Goal: Information Seeking & Learning: Compare options

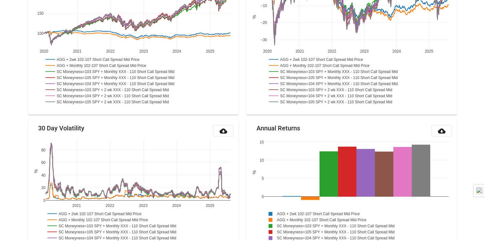
scroll to position [127, 0]
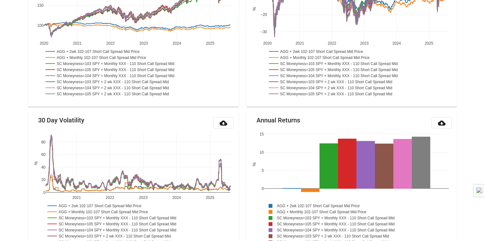
click at [125, 68] on rect at bounding box center [118, 69] width 148 height 6
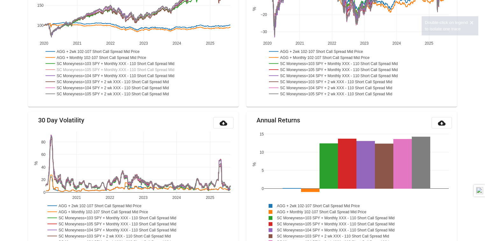
click at [125, 68] on rect at bounding box center [118, 69] width 148 height 6
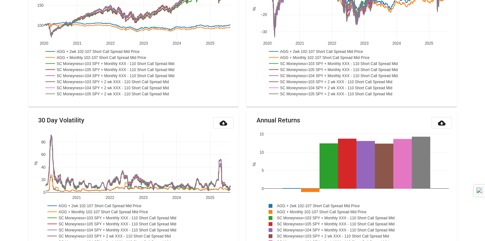
click at [125, 68] on rect at bounding box center [118, 69] width 148 height 6
click at [139, 51] on rect at bounding box center [98, 51] width 109 height 6
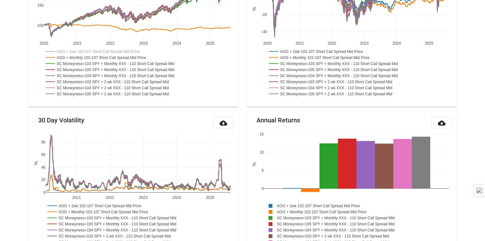
click at [139, 56] on rect at bounding box center [103, 57] width 118 height 6
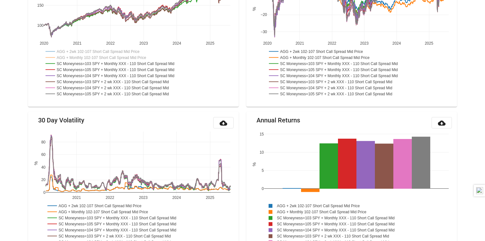
click at [138, 63] on rect at bounding box center [117, 63] width 147 height 6
click at [138, 67] on rect at bounding box center [118, 69] width 148 height 6
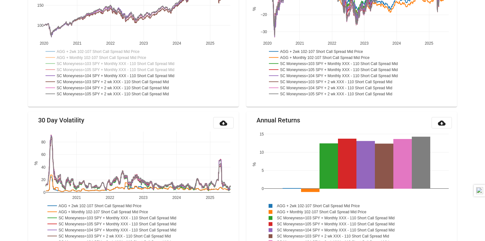
click at [140, 77] on rect at bounding box center [118, 75] width 148 height 6
click at [139, 81] on rect at bounding box center [114, 81] width 141 height 6
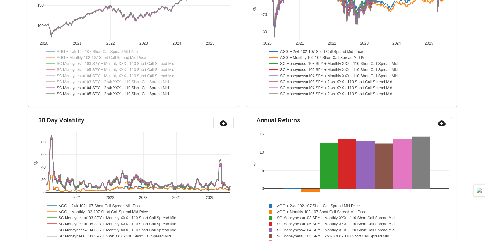
click at [140, 92] on rect at bounding box center [115, 93] width 142 height 6
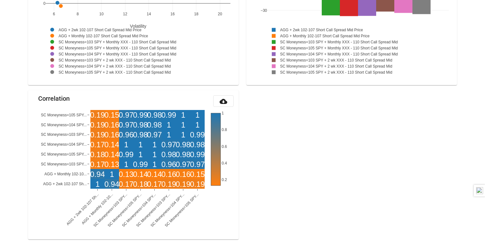
scroll to position [786, 0]
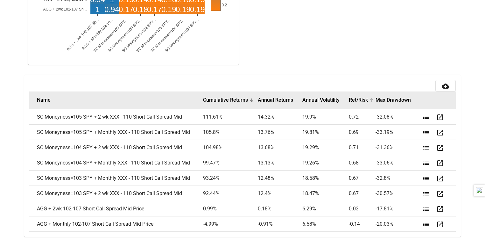
click at [356, 100] on button "Ret/Risk" at bounding box center [358, 100] width 19 height 6
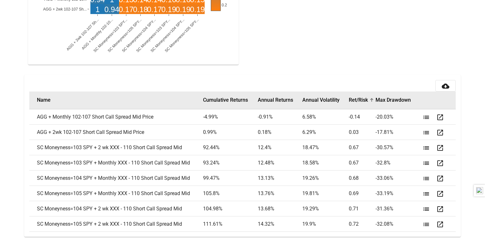
click at [356, 100] on button "Ret/Risk" at bounding box center [358, 100] width 19 height 6
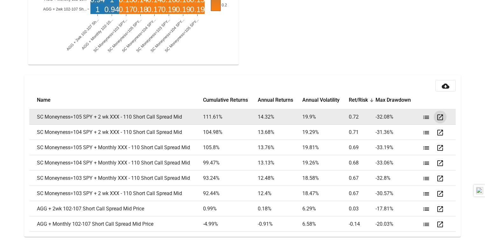
click at [440, 115] on mat-icon "open_in_new" at bounding box center [441, 117] width 8 height 8
click at [427, 115] on mat-icon "list" at bounding box center [427, 117] width 8 height 8
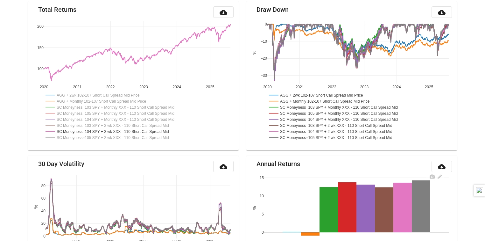
scroll to position [73, 0]
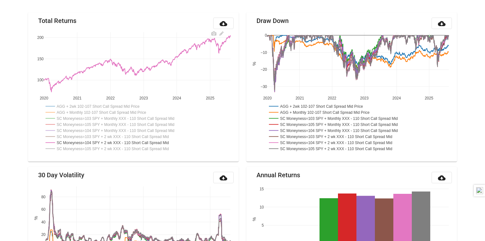
click at [115, 140] on rect at bounding box center [114, 142] width 141 height 6
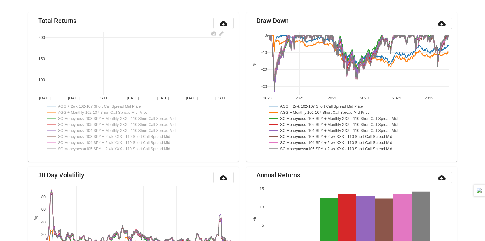
click at [117, 148] on rect at bounding box center [116, 148] width 142 height 6
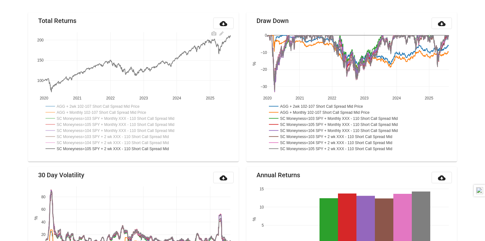
click at [92, 105] on rect at bounding box center [98, 106] width 109 height 6
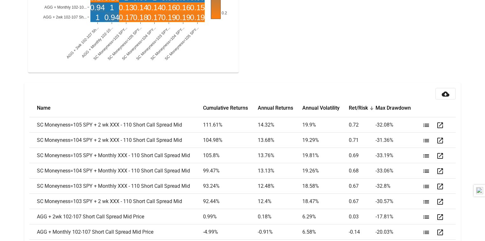
scroll to position [786, 0]
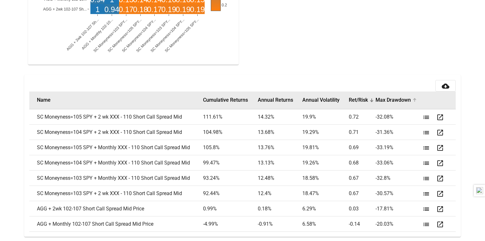
drag, startPoint x: 33, startPoint y: 117, endPoint x: 392, endPoint y: 103, distance: 359.2
click at [392, 103] on table "Name Cumulative Returns Annual Returns Annual Volatility Ret/Risk Max Drawdown …" at bounding box center [242, 161] width 427 height 140
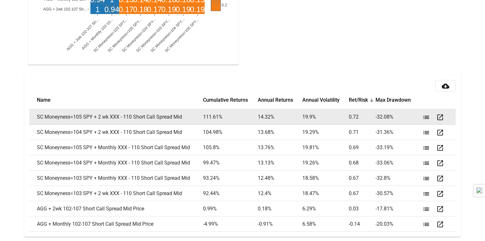
drag, startPoint x: 36, startPoint y: 99, endPoint x: 402, endPoint y: 113, distance: 366.5
click at [402, 113] on table "Name Cumulative Returns Annual Returns Annual Volatility Ret/Risk Max Drawdown …" at bounding box center [242, 161] width 427 height 140
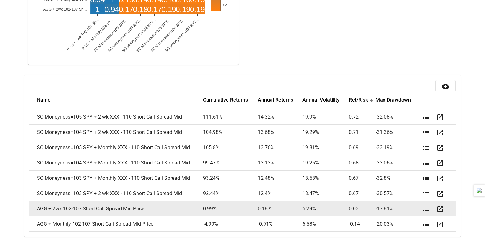
drag, startPoint x: 30, startPoint y: 208, endPoint x: 439, endPoint y: 204, distance: 409.0
click at [439, 204] on tr "AGG + 2wk 102-107 Short Call Spread Mid Price 0.99 % 0.18 % 6.29 % 0.03 -17.81 …" at bounding box center [242, 208] width 427 height 15
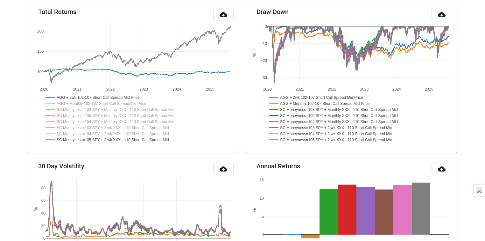
scroll to position [0, 0]
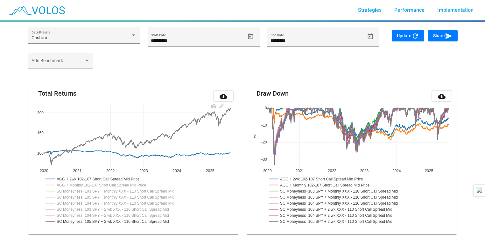
click at [134, 179] on rect at bounding box center [98, 178] width 109 height 6
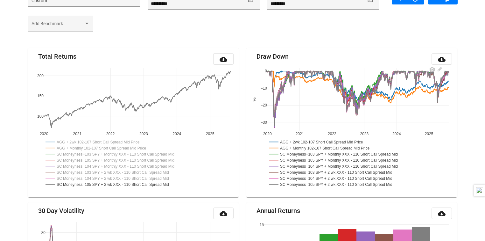
scroll to position [51, 0]
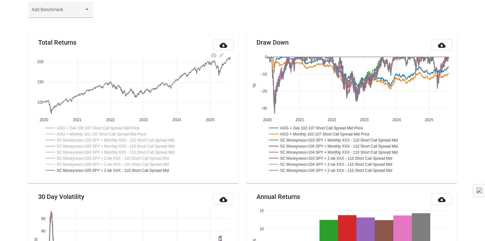
click at [142, 132] on rect at bounding box center [103, 134] width 118 height 6
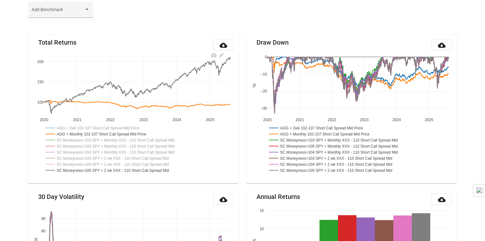
click at [142, 132] on rect at bounding box center [103, 134] width 118 height 6
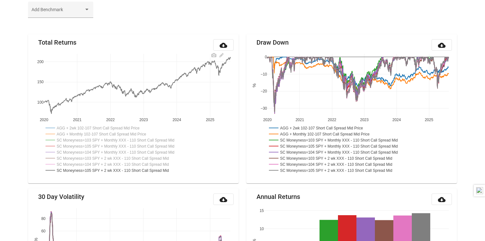
click at [138, 126] on rect at bounding box center [98, 128] width 109 height 6
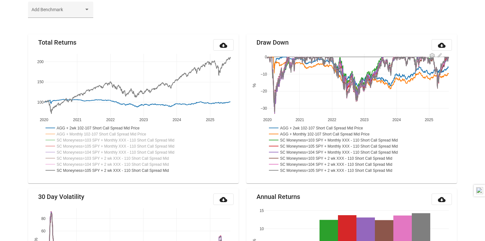
click at [290, 163] on rect at bounding box center [338, 164] width 141 height 6
click at [295, 155] on rect at bounding box center [338, 158] width 141 height 6
click at [295, 151] on rect at bounding box center [342, 152] width 148 height 6
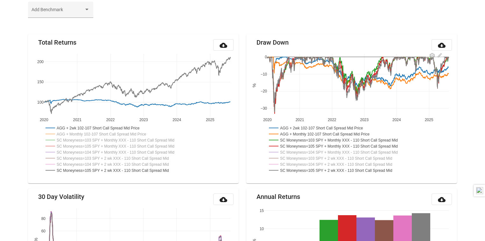
click at [296, 146] on rect at bounding box center [342, 146] width 148 height 6
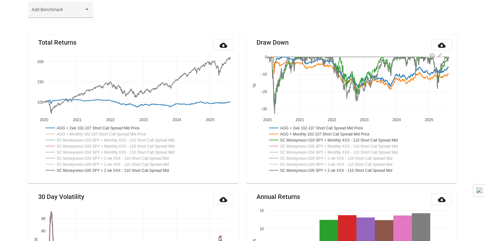
click at [297, 139] on rect at bounding box center [341, 140] width 147 height 6
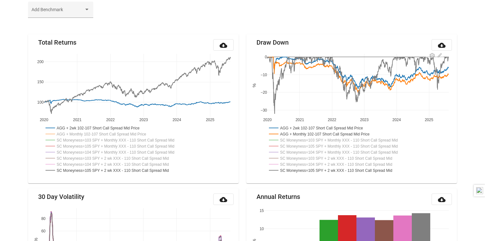
click at [299, 132] on rect at bounding box center [327, 134] width 118 height 6
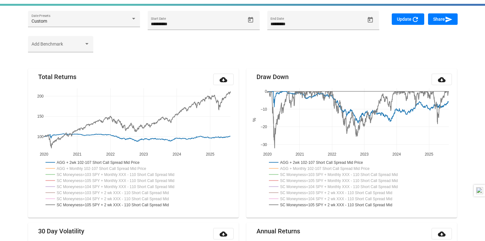
scroll to position [0, 0]
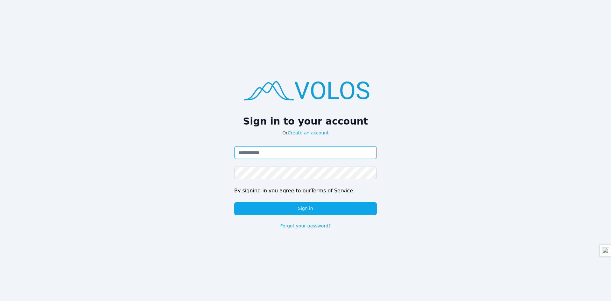
click at [283, 147] on input "Email address" at bounding box center [305, 152] width 143 height 13
type input "**********"
click at [273, 152] on input "**********" at bounding box center [305, 152] width 143 height 13
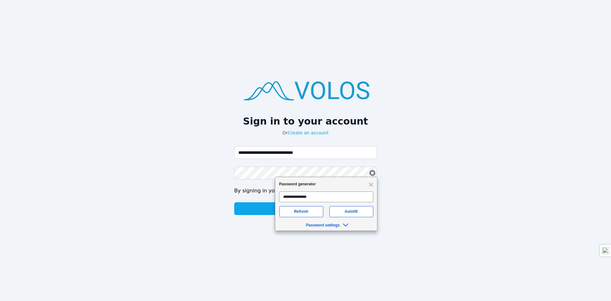
click at [268, 187] on div "By signing in you agree to our Terms of Service" at bounding box center [305, 191] width 143 height 8
